Goal: Task Accomplishment & Management: Manage account settings

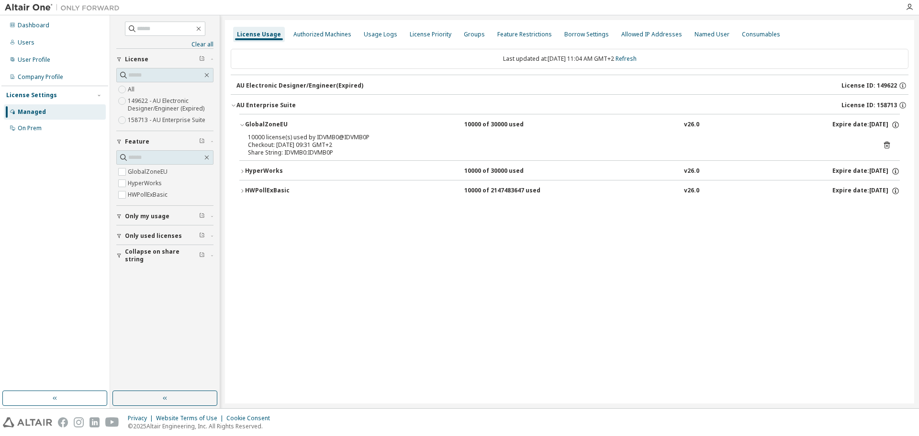
click at [365, 223] on div "License Usage Authorized Machines Usage Logs License Priority Groups Feature Re…" at bounding box center [569, 211] width 689 height 383
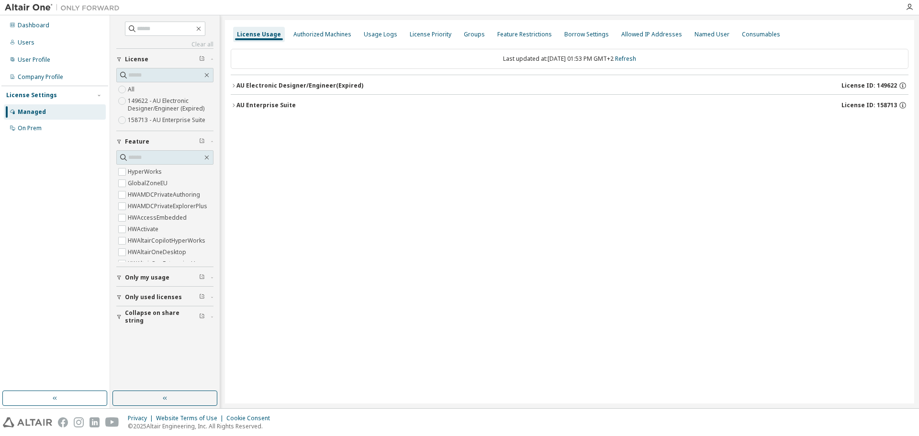
click at [136, 294] on span "Only used licenses" at bounding box center [153, 297] width 57 height 8
click at [234, 104] on icon "button" at bounding box center [234, 105] width 6 height 6
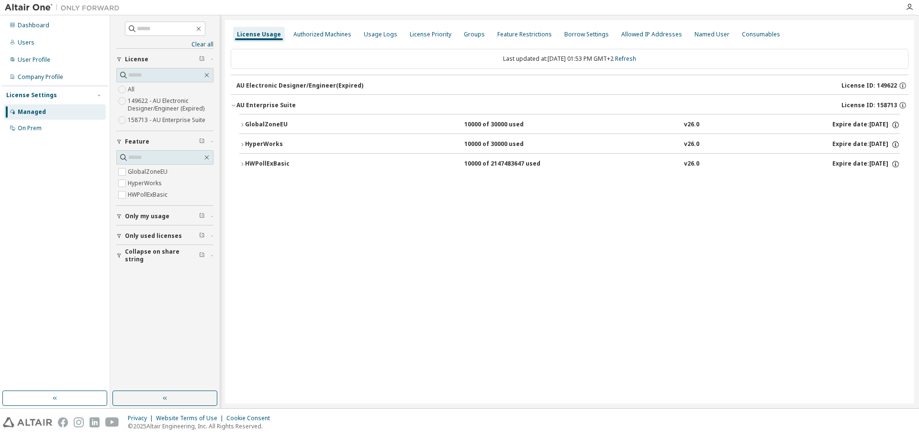
click at [242, 121] on button "GlobalZoneEU 10000 of 30000 used v26.0 Expire date: [DATE]" at bounding box center [569, 124] width 660 height 21
